Goal: Information Seeking & Learning: Understand process/instructions

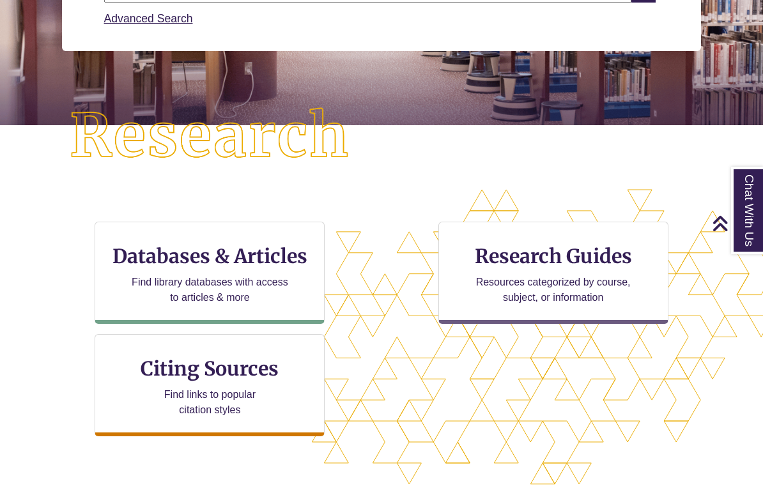
scroll to position [247, 0]
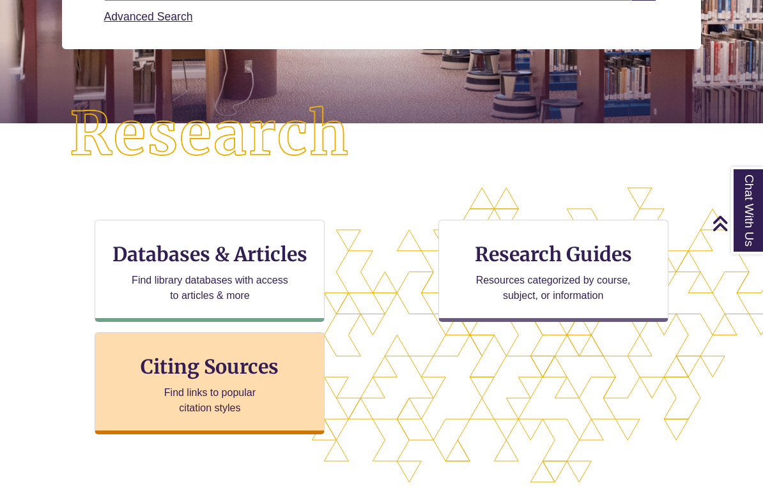
click at [182, 412] on p "Find links to popular citation styles" at bounding box center [210, 400] width 125 height 31
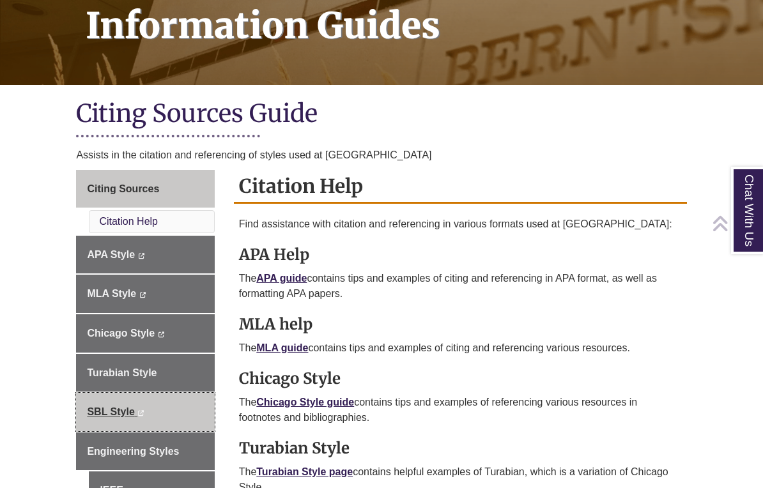
scroll to position [226, 0]
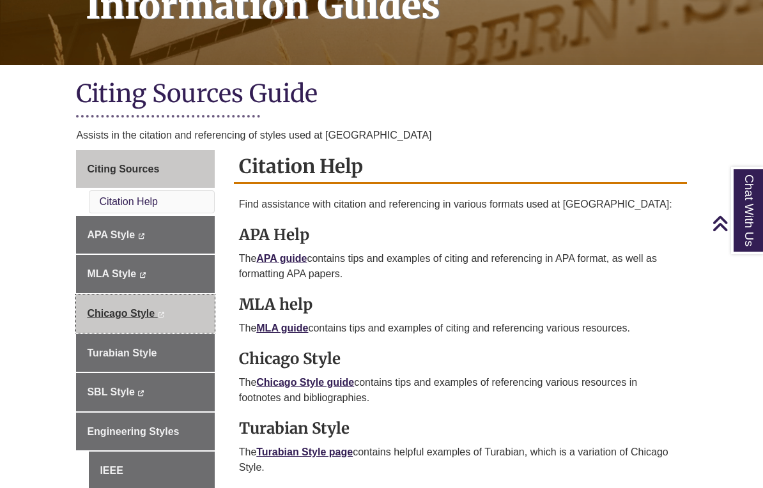
click at [183, 320] on link "Chicago Style This link opens in a new window This link opens in a new window" at bounding box center [145, 314] width 138 height 38
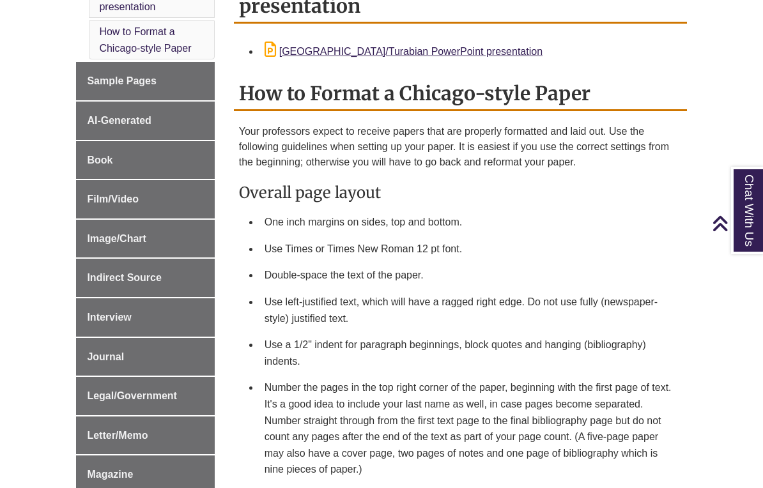
scroll to position [509, 0]
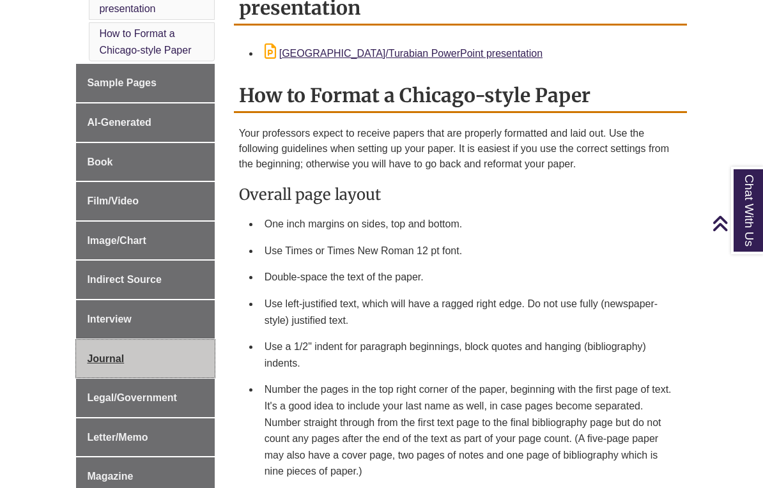
click at [162, 340] on link "Journal" at bounding box center [145, 359] width 138 height 38
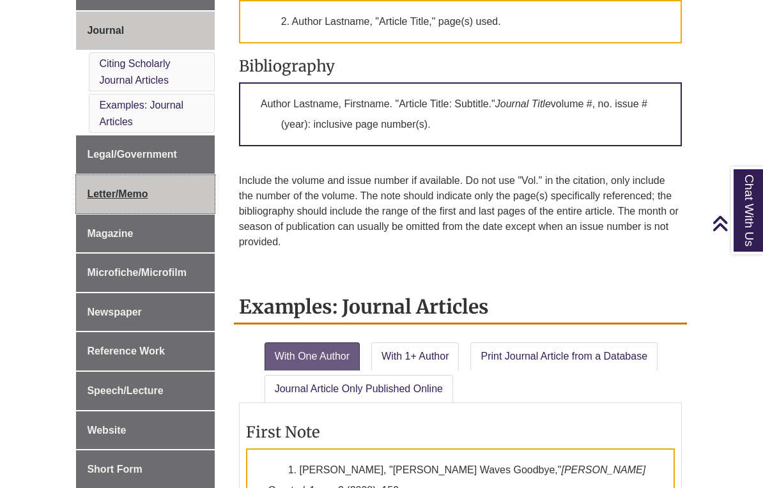
scroll to position [682, 0]
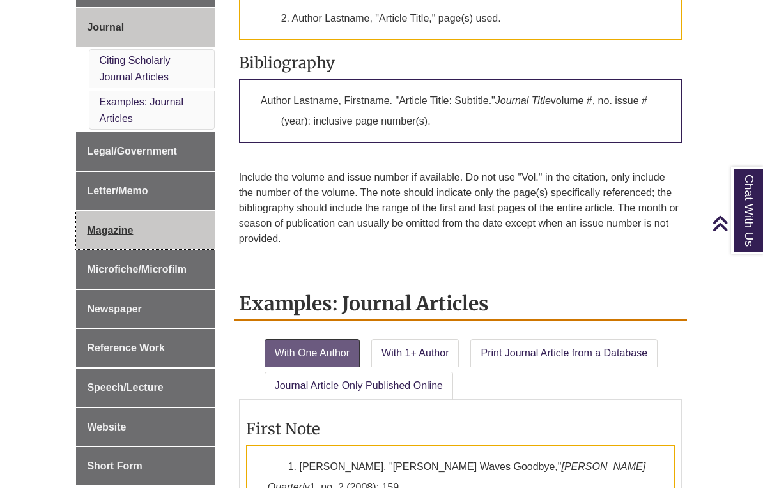
click at [122, 225] on span "Magazine" at bounding box center [110, 230] width 46 height 11
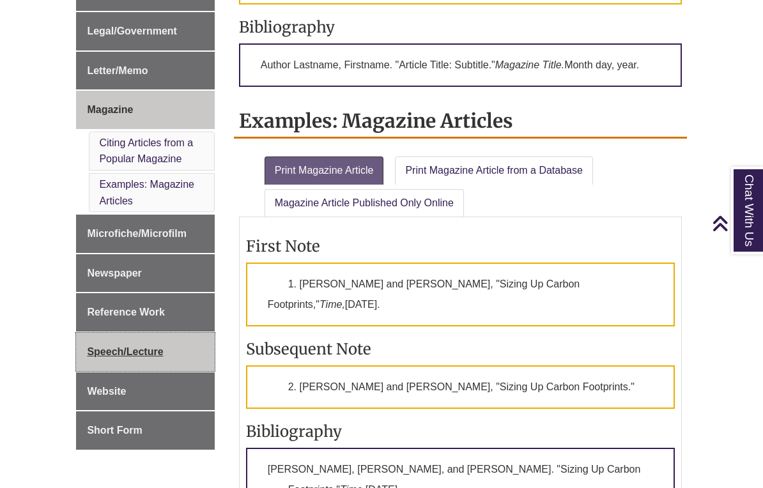
scroll to position [735, 0]
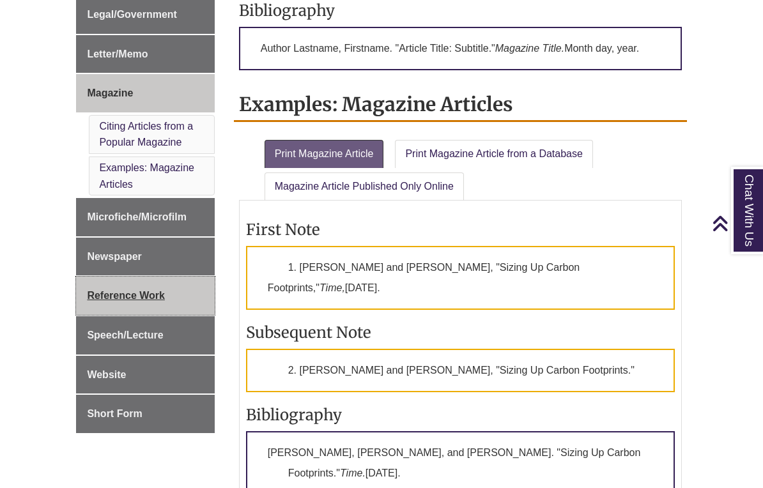
click at [155, 291] on span "Reference Work" at bounding box center [126, 295] width 78 height 11
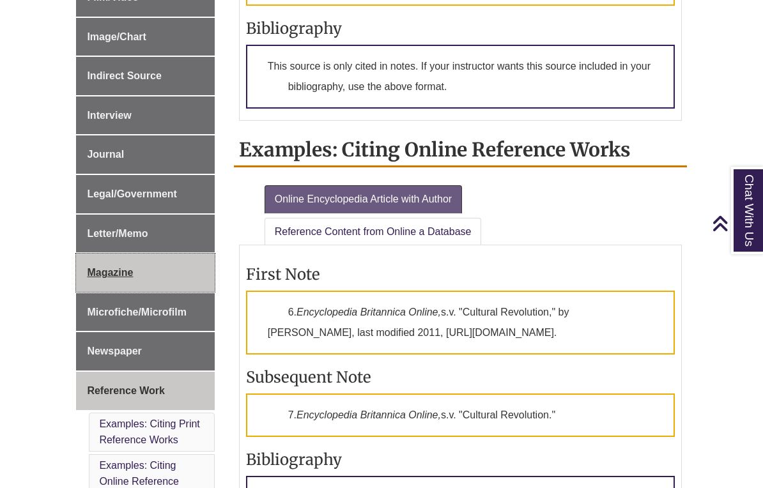
scroll to position [568, 0]
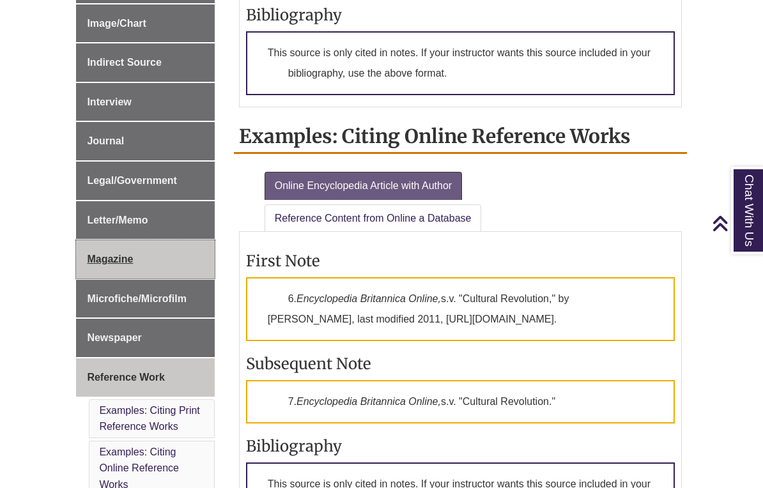
click at [119, 254] on span "Magazine" at bounding box center [110, 259] width 46 height 11
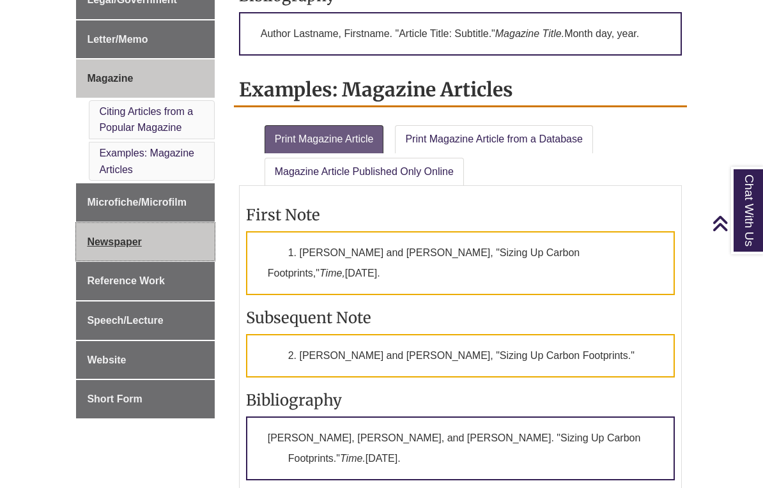
scroll to position [751, 0]
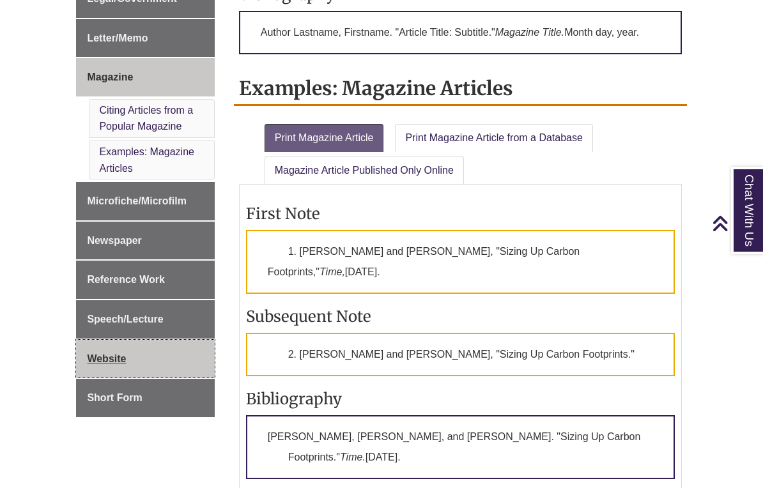
click at [99, 354] on span "Website" at bounding box center [106, 359] width 39 height 11
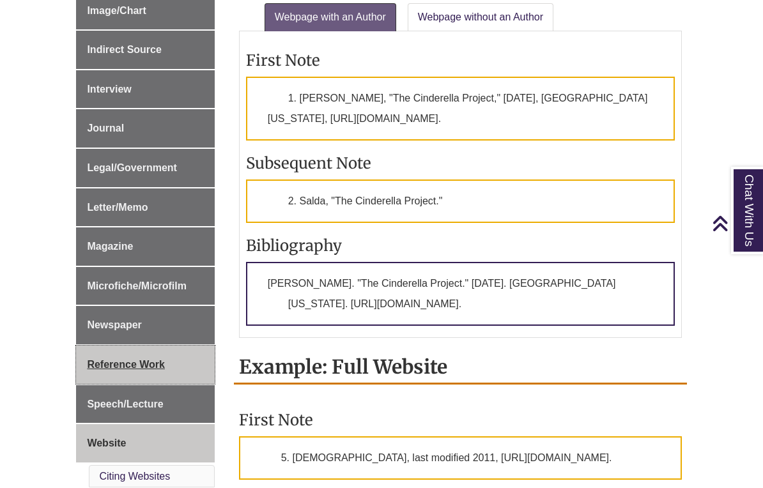
scroll to position [582, 0]
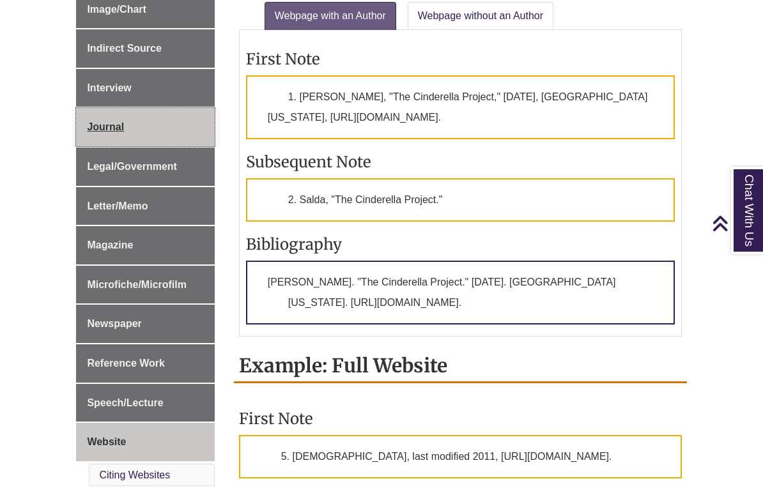
click at [120, 125] on span "Journal" at bounding box center [105, 126] width 37 height 11
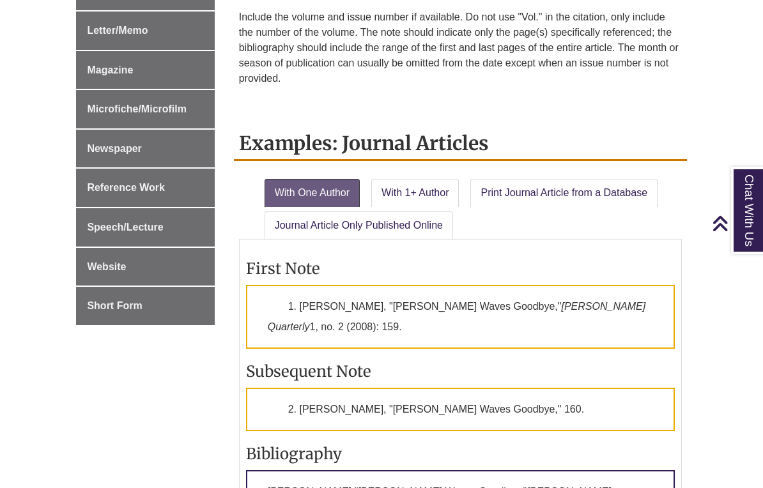
scroll to position [852, 0]
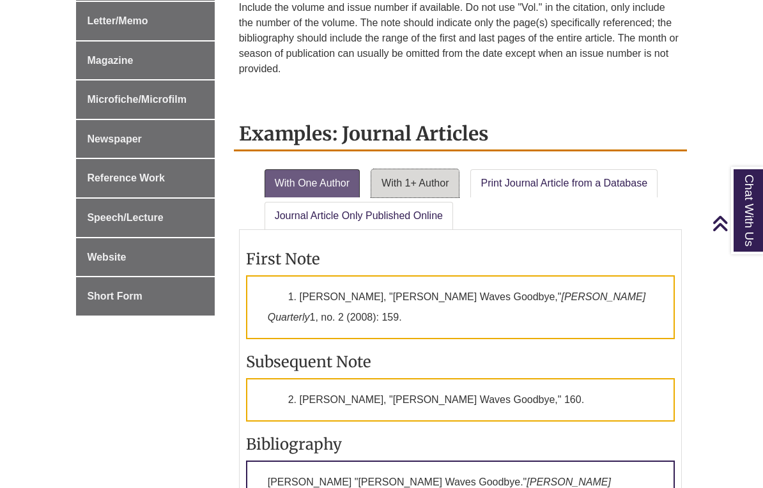
click at [426, 190] on link "With 1+ Author" at bounding box center [415, 183] width 88 height 28
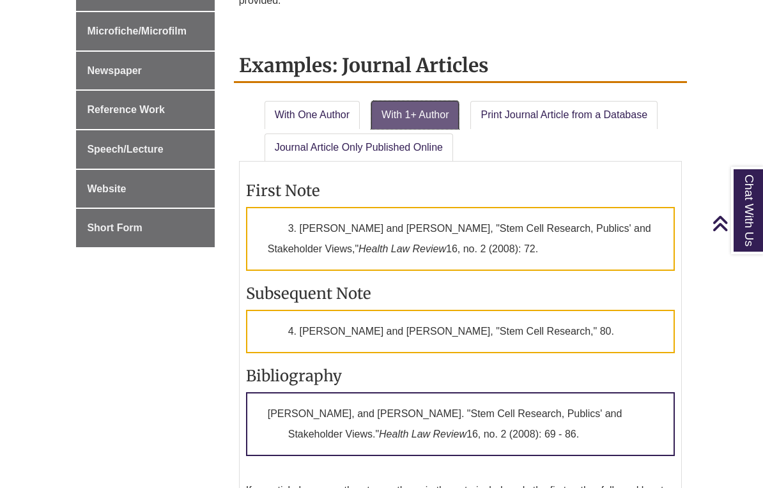
scroll to position [914, 0]
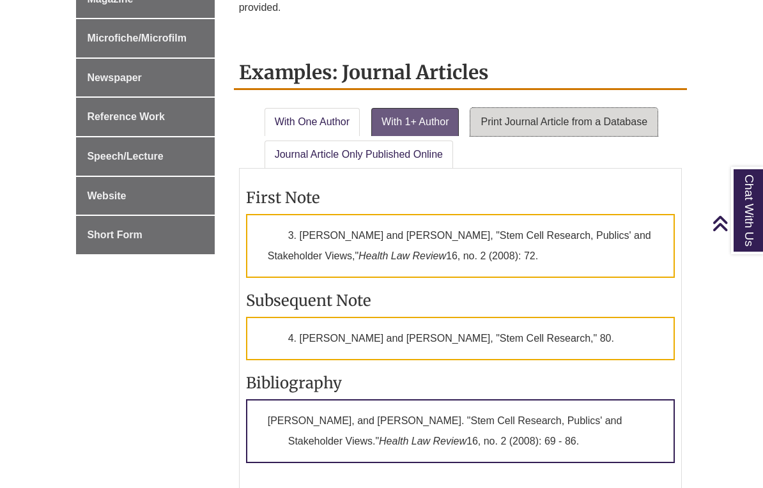
click at [568, 116] on link "Print Journal Article from a Database" at bounding box center [564, 122] width 187 height 28
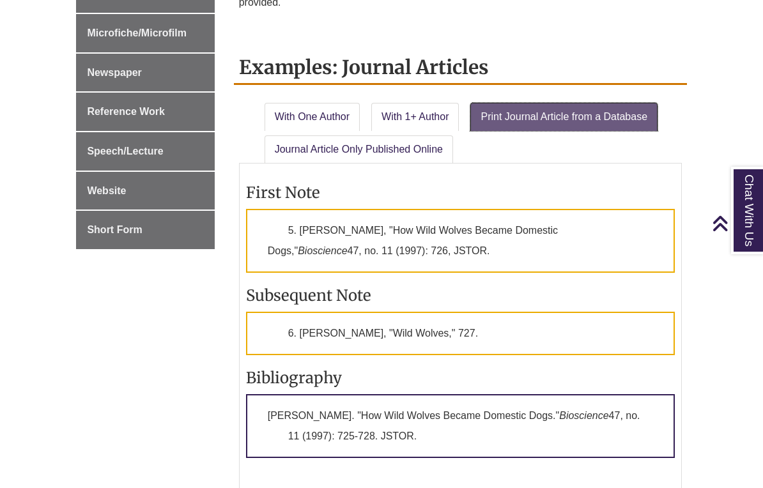
scroll to position [924, 0]
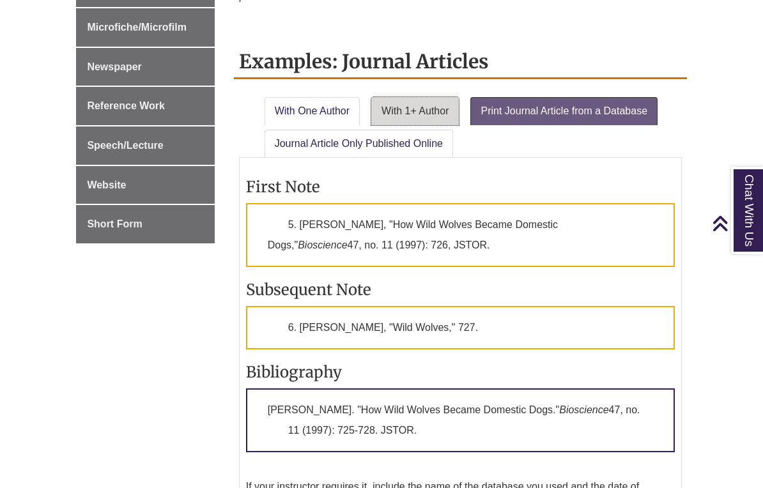
click at [414, 105] on link "With 1+ Author" at bounding box center [415, 111] width 88 height 28
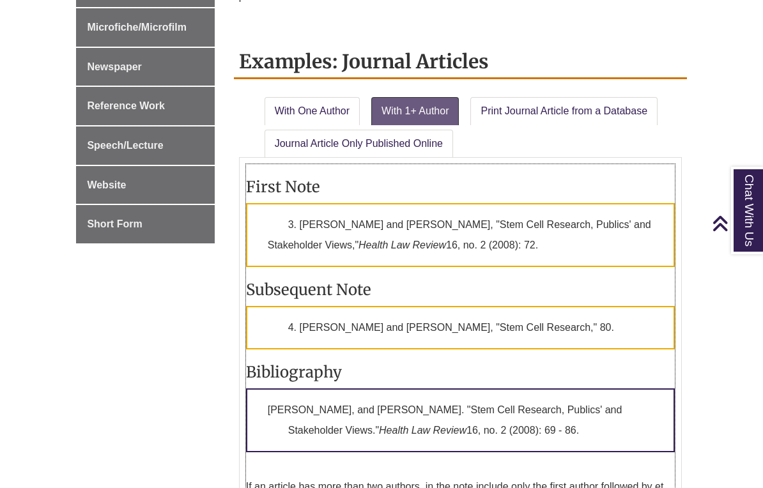
click at [399, 237] on p "3. Robin Downey and Rose Geransar, "Stem Cell Research, Publics' and Stakeholde…" at bounding box center [460, 235] width 429 height 64
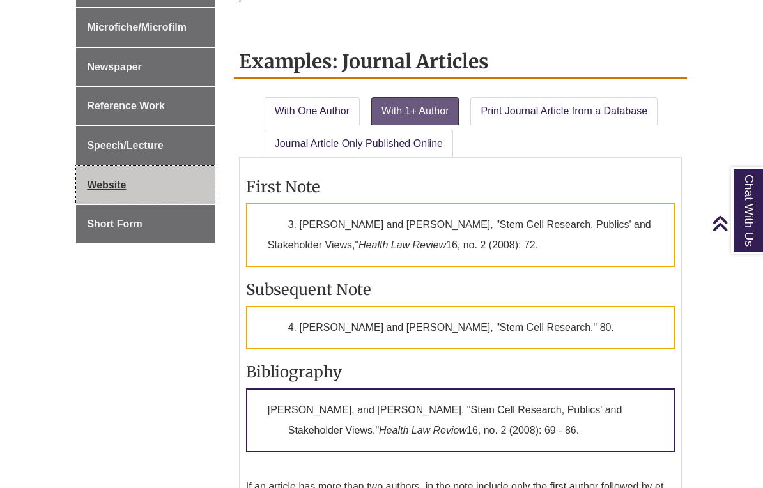
click at [185, 171] on link "Website" at bounding box center [145, 185] width 138 height 38
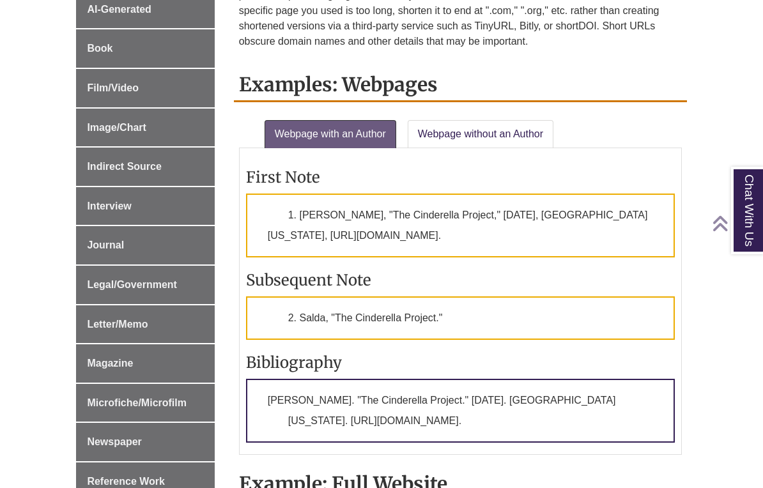
scroll to position [469, 0]
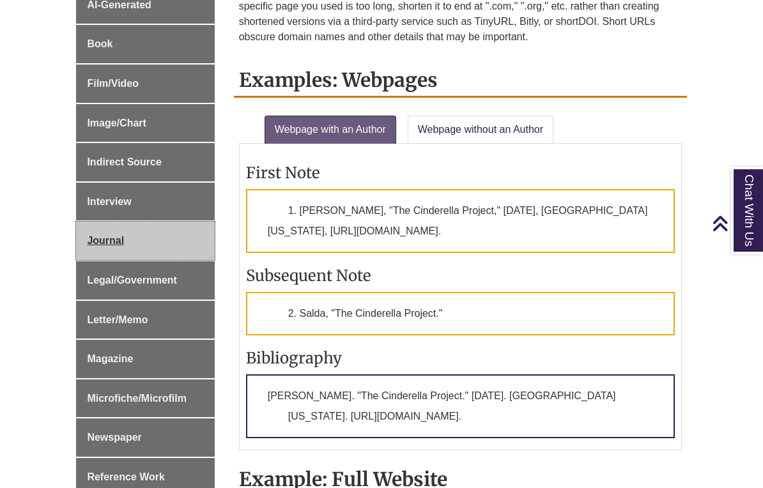
click at [175, 244] on link "Journal" at bounding box center [145, 241] width 138 height 38
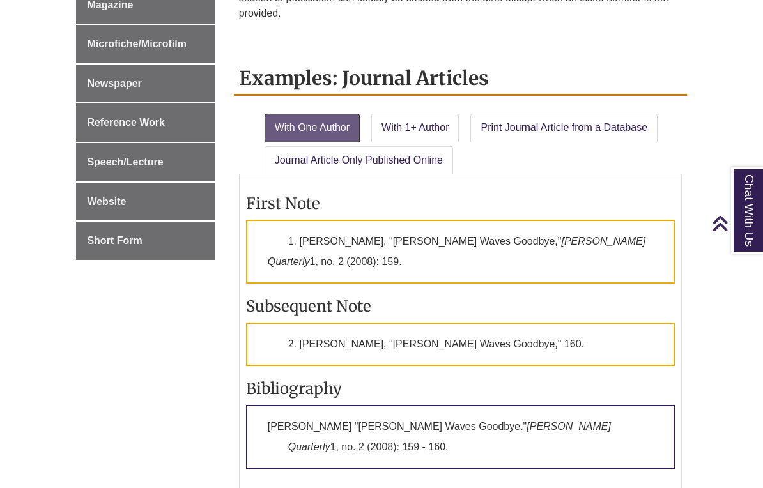
scroll to position [923, 0]
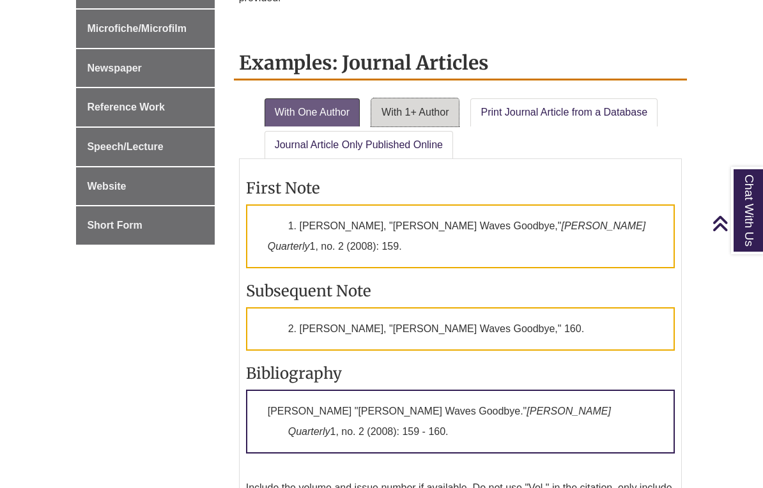
click at [430, 100] on link "With 1+ Author" at bounding box center [415, 112] width 88 height 28
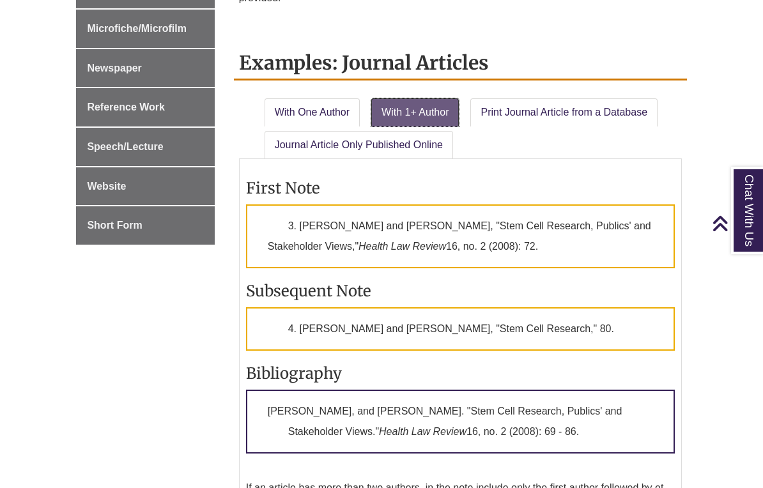
click at [430, 106] on link "With 1+ Author" at bounding box center [415, 112] width 88 height 28
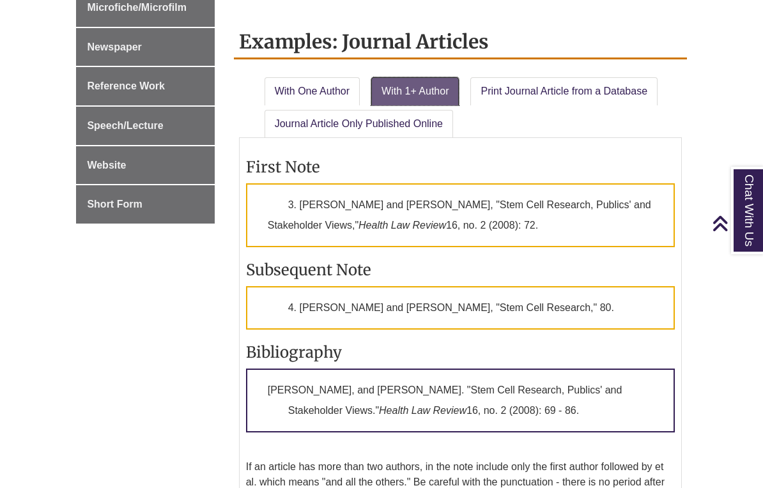
scroll to position [949, 0]
